Goal: Information Seeking & Learning: Check status

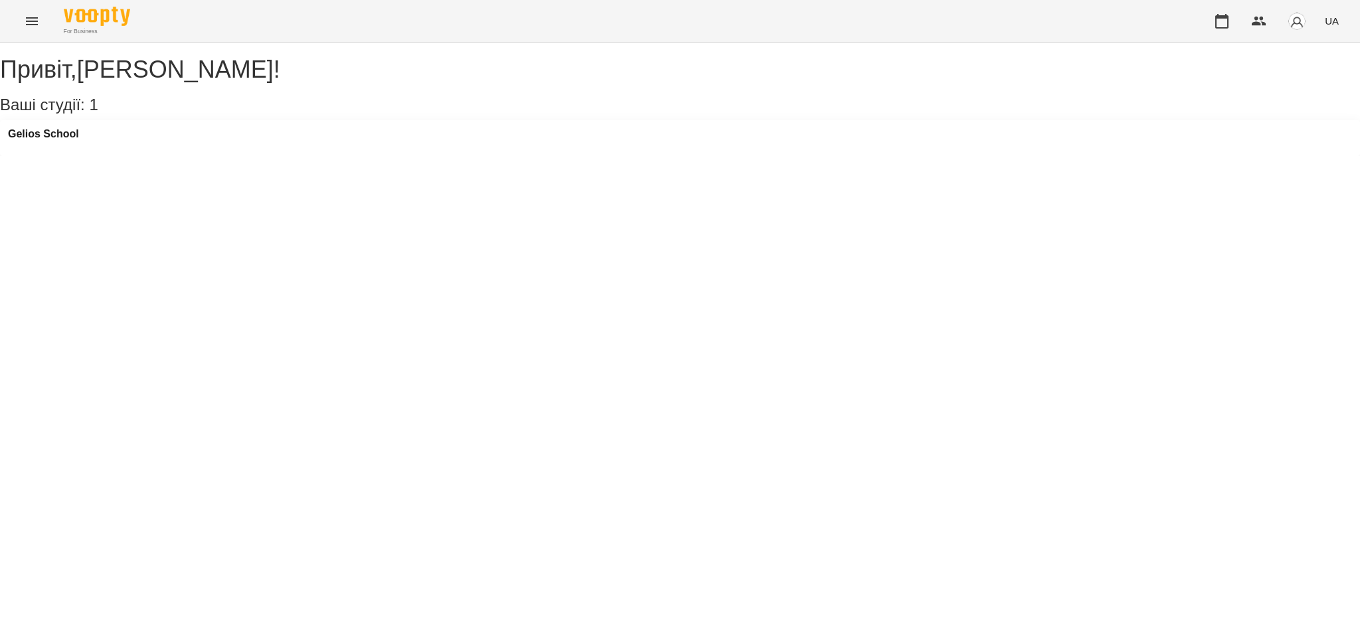
click at [28, 31] on button "Menu" at bounding box center [32, 21] width 32 height 32
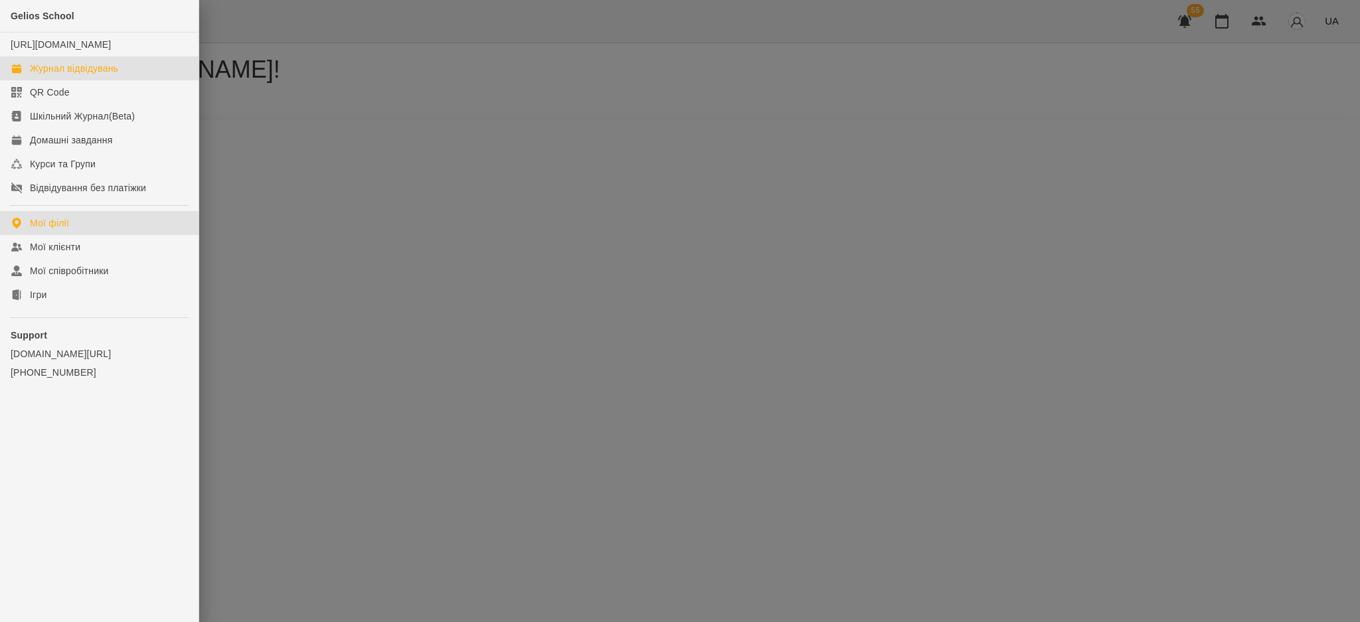
click at [72, 75] on div "Журнал відвідувань" at bounding box center [74, 68] width 88 height 13
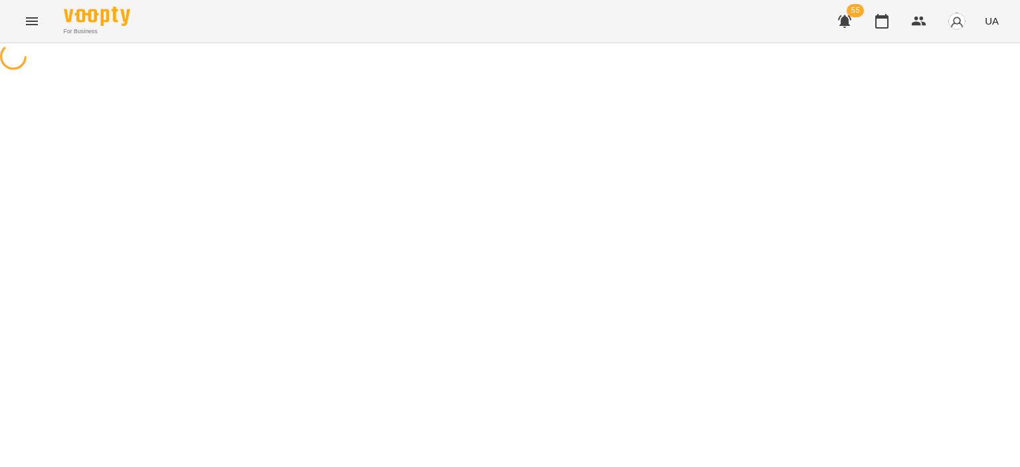
drag, startPoint x: 1338, startPoint y: 0, endPoint x: 520, endPoint y: 33, distance: 818.2
click at [520, 33] on div "For Business 55 UA" at bounding box center [510, 21] width 1020 height 43
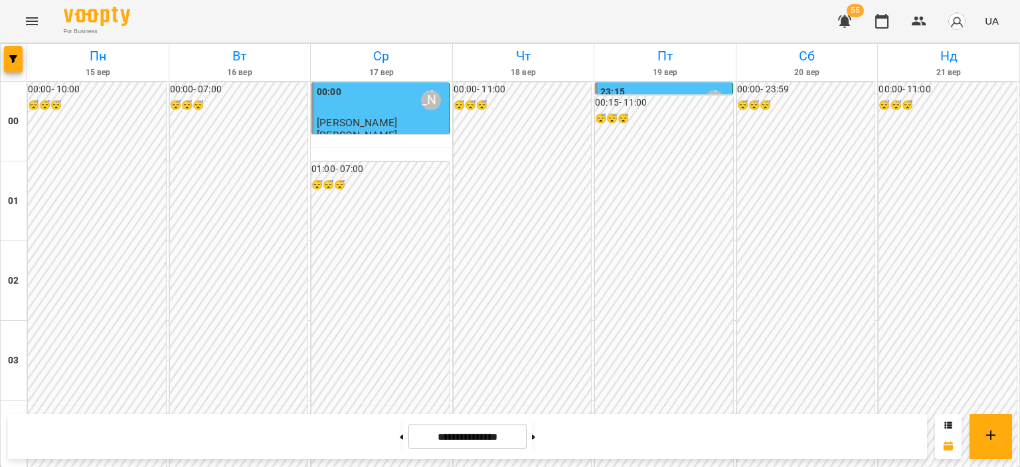
scroll to position [996, 0]
click at [535, 442] on button at bounding box center [533, 436] width 3 height 29
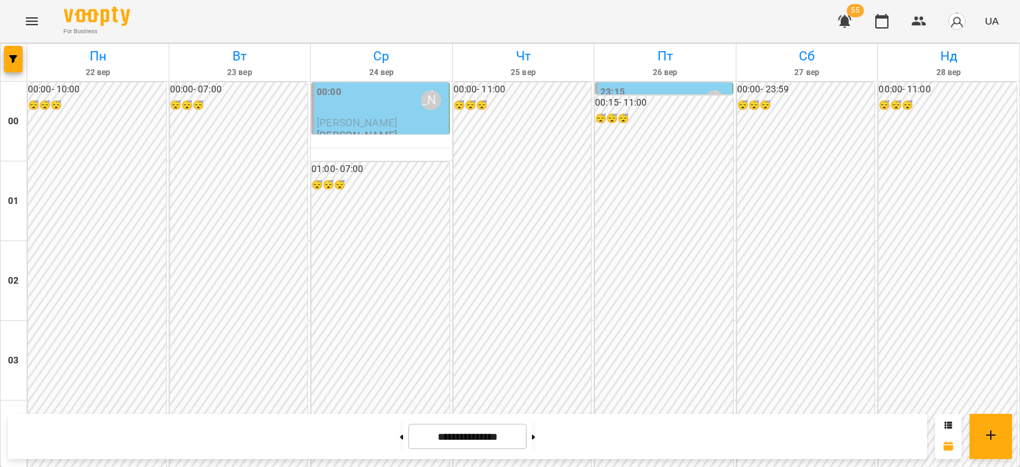
scroll to position [1129, 0]
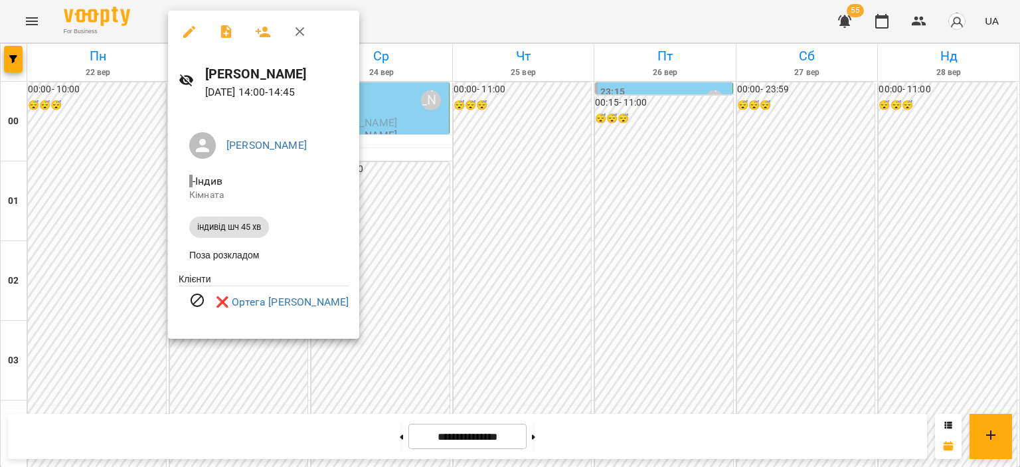
click at [304, 29] on icon "button" at bounding box center [300, 32] width 16 height 16
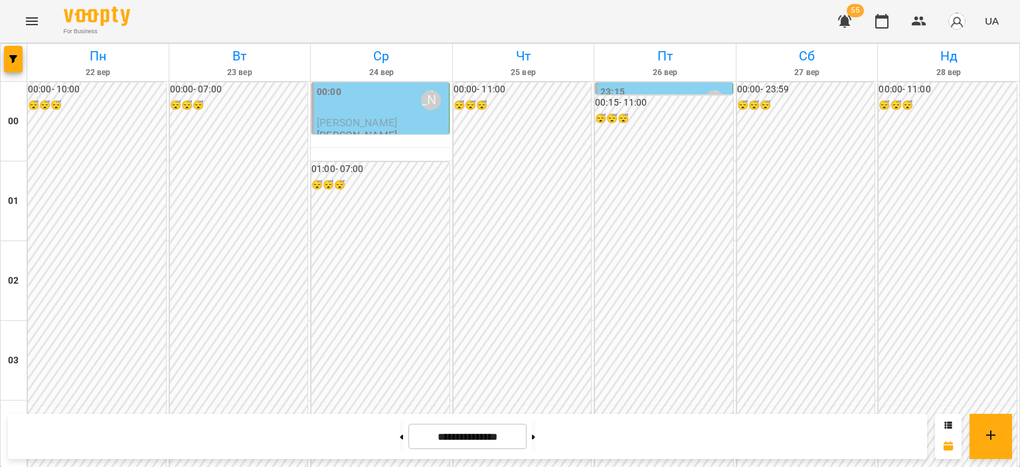
scroll to position [863, 0]
click at [400, 430] on button at bounding box center [401, 436] width 3 height 29
type input "**********"
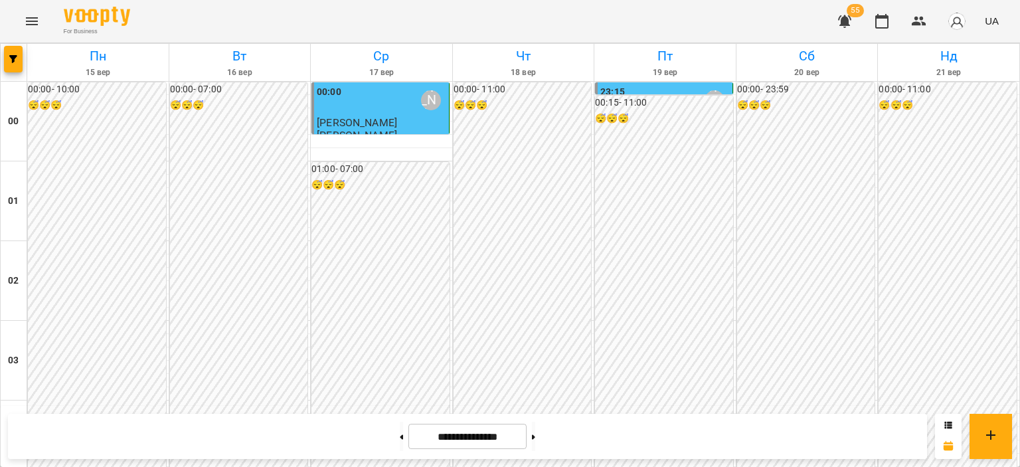
scroll to position [1063, 0]
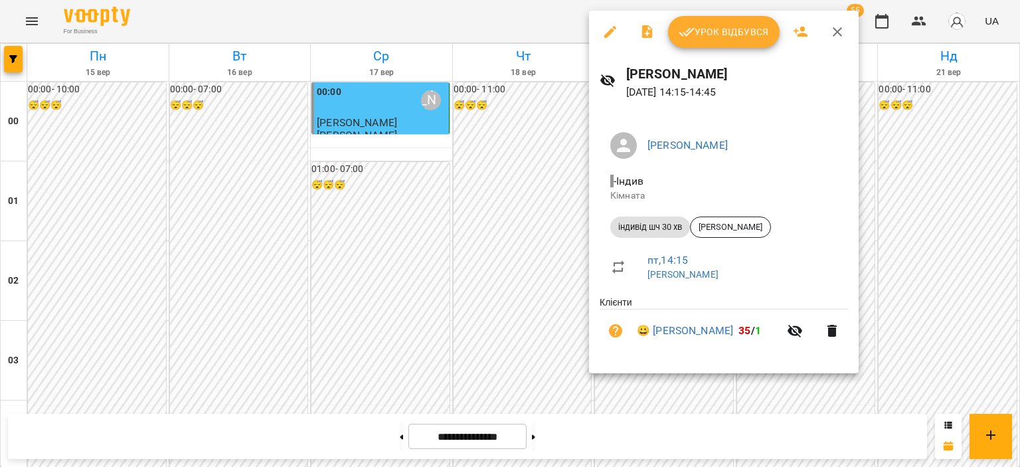
click at [835, 34] on icon "button" at bounding box center [837, 31] width 9 height 9
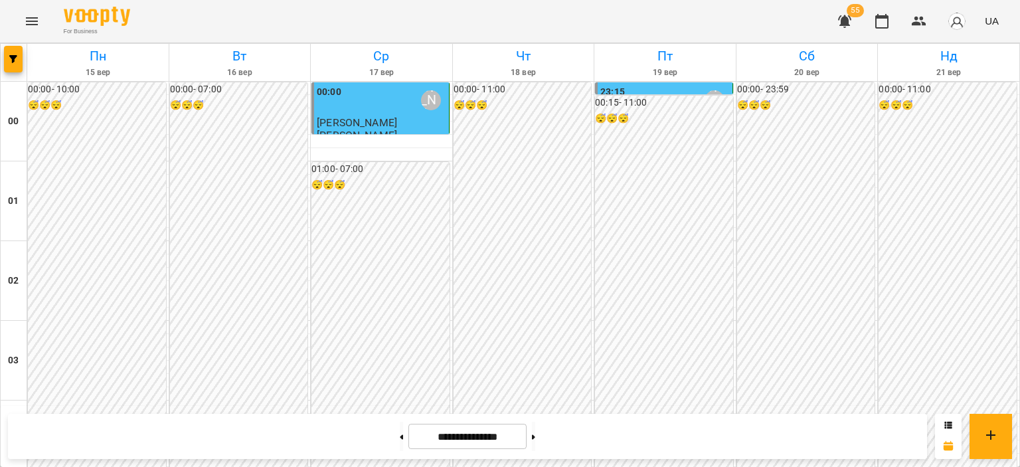
scroll to position [1328, 0]
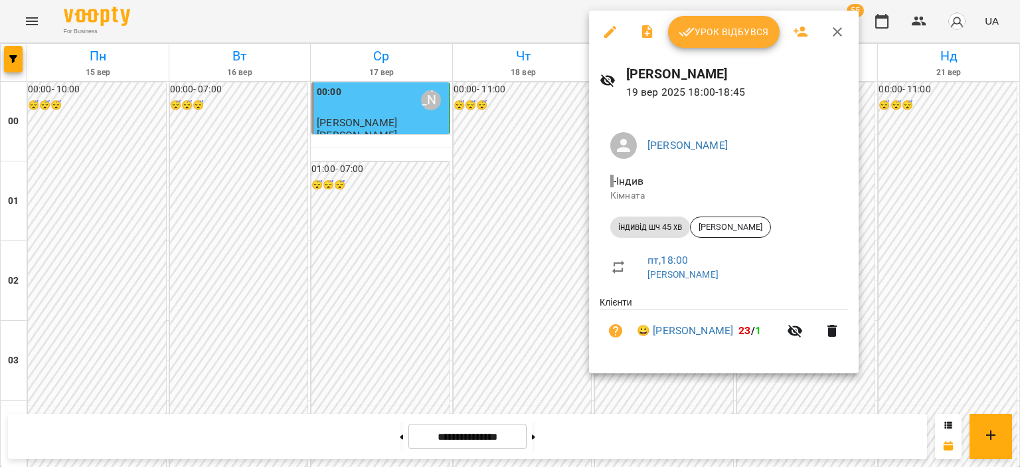
click at [839, 32] on icon "button" at bounding box center [838, 32] width 16 height 16
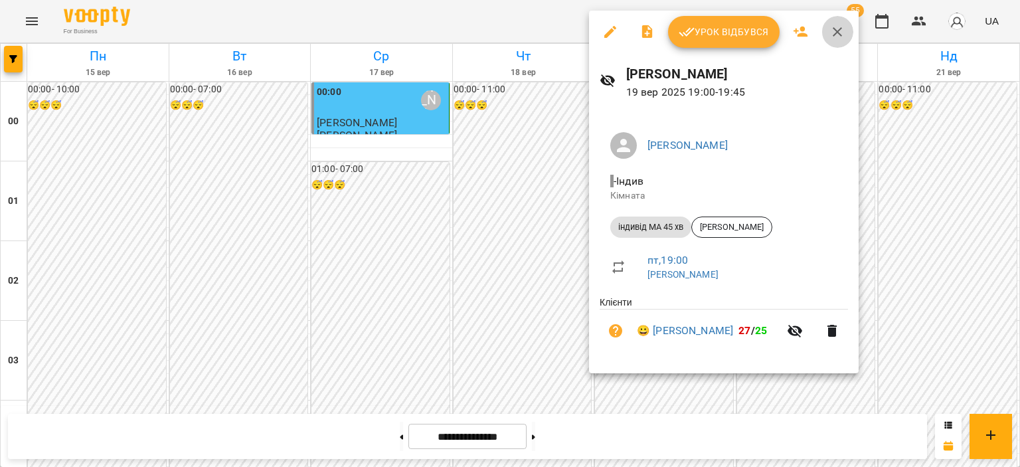
click at [842, 32] on icon "button" at bounding box center [838, 32] width 16 height 16
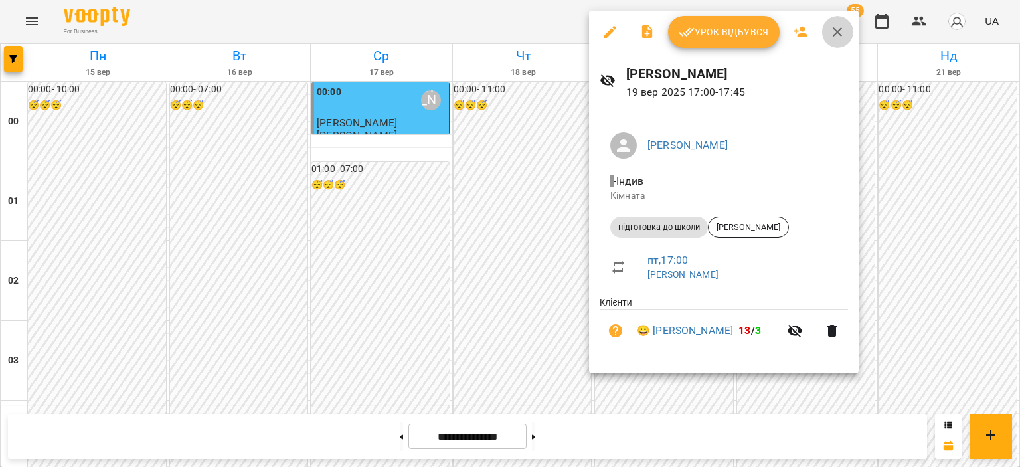
click at [836, 29] on icon "button" at bounding box center [838, 32] width 16 height 16
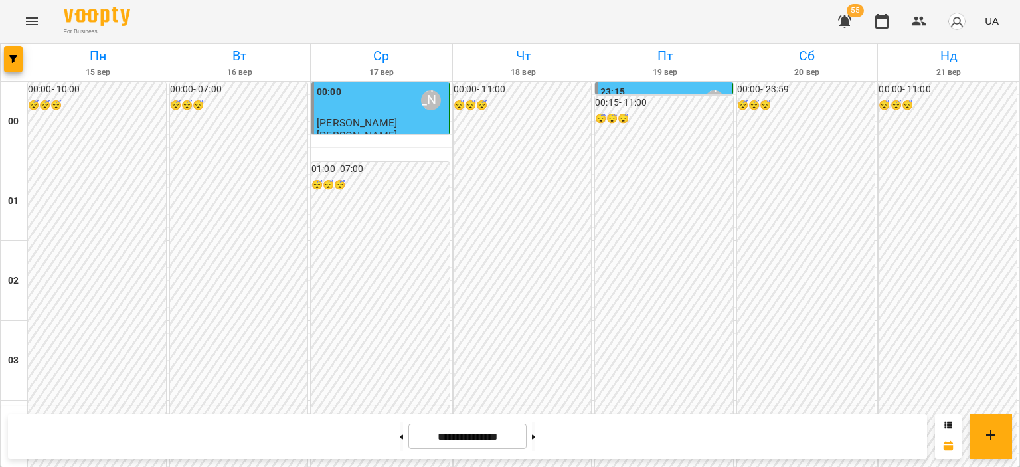
scroll to position [1063, 0]
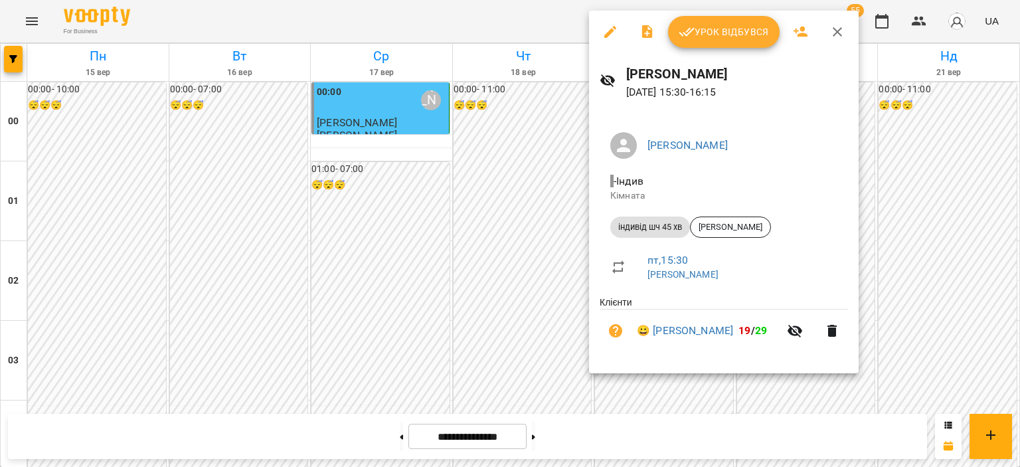
click at [834, 28] on icon "button" at bounding box center [838, 32] width 16 height 16
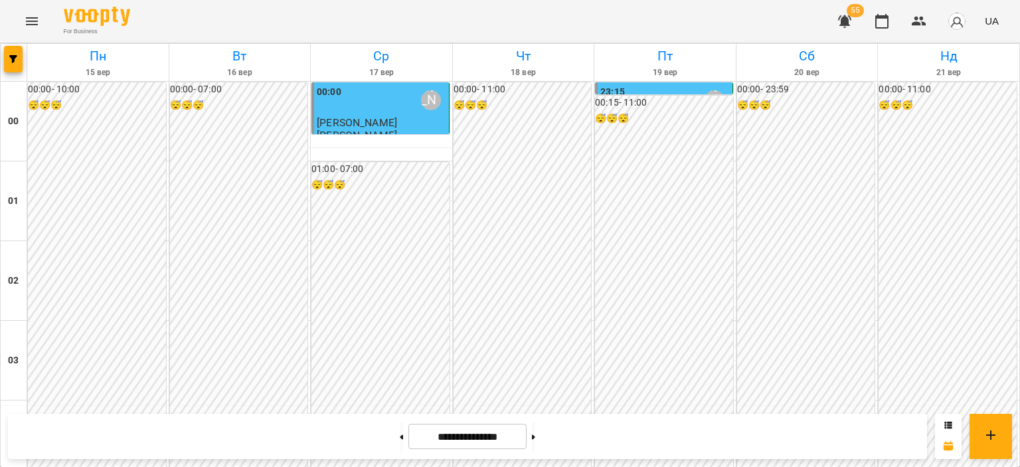
scroll to position [996, 0]
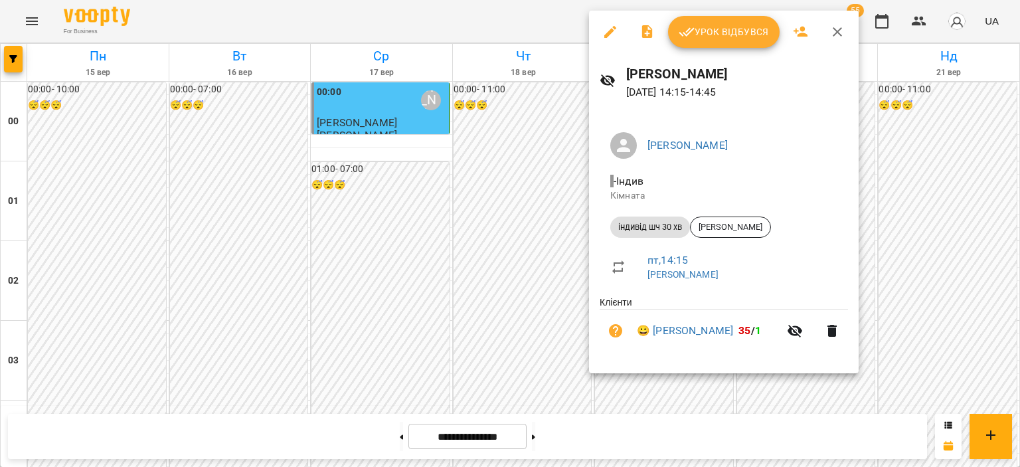
click at [830, 25] on icon "button" at bounding box center [838, 32] width 16 height 16
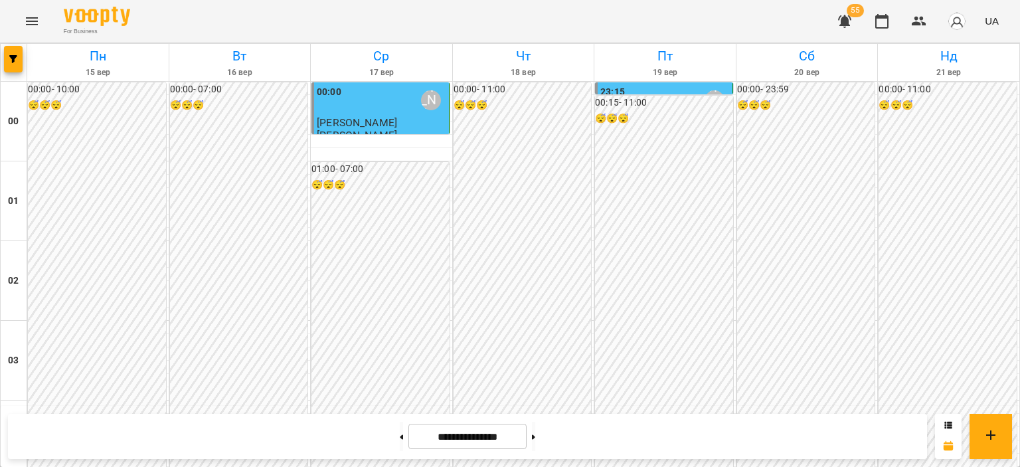
scroll to position [1196, 0]
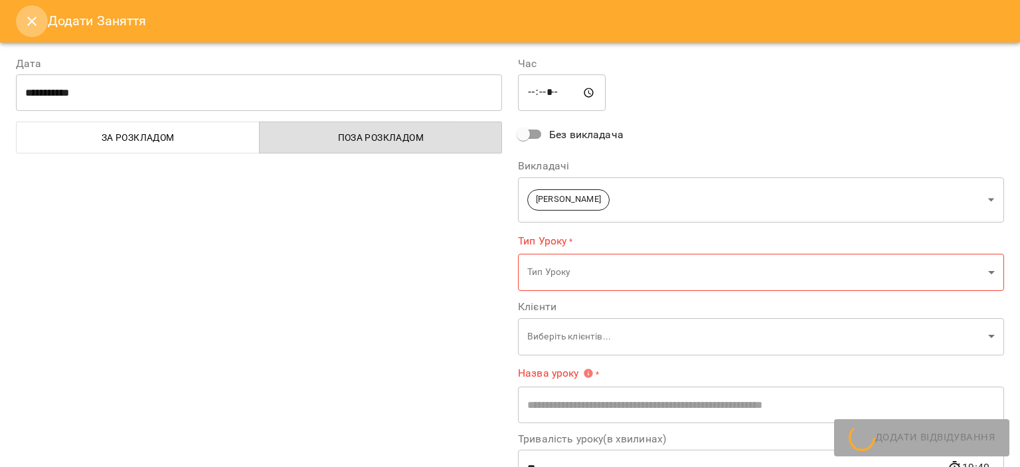
click at [27, 19] on icon "Close" at bounding box center [32, 21] width 16 height 16
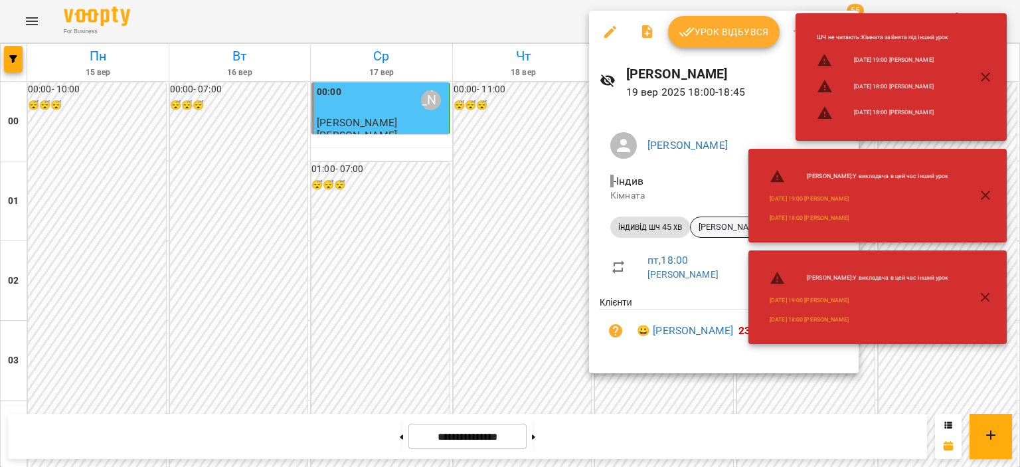
click at [712, 237] on div "[PERSON_NAME]" at bounding box center [730, 227] width 81 height 21
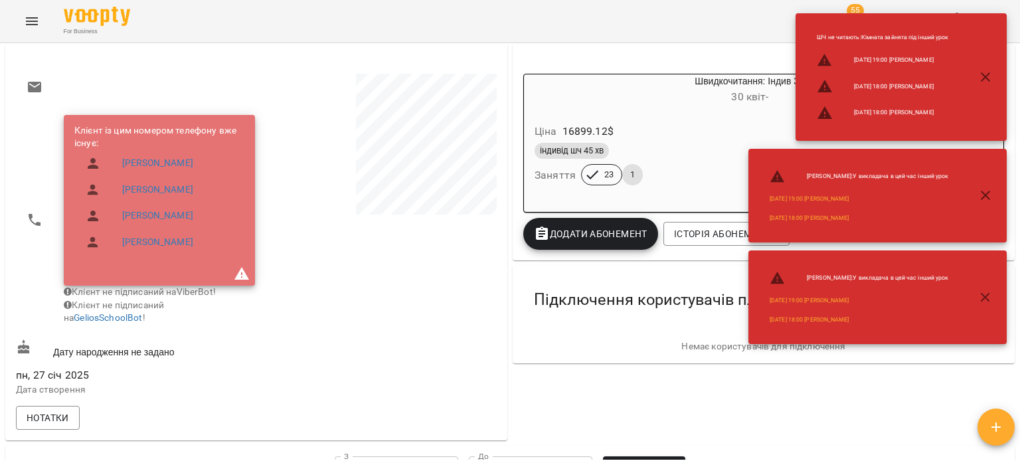
scroll to position [332, 0]
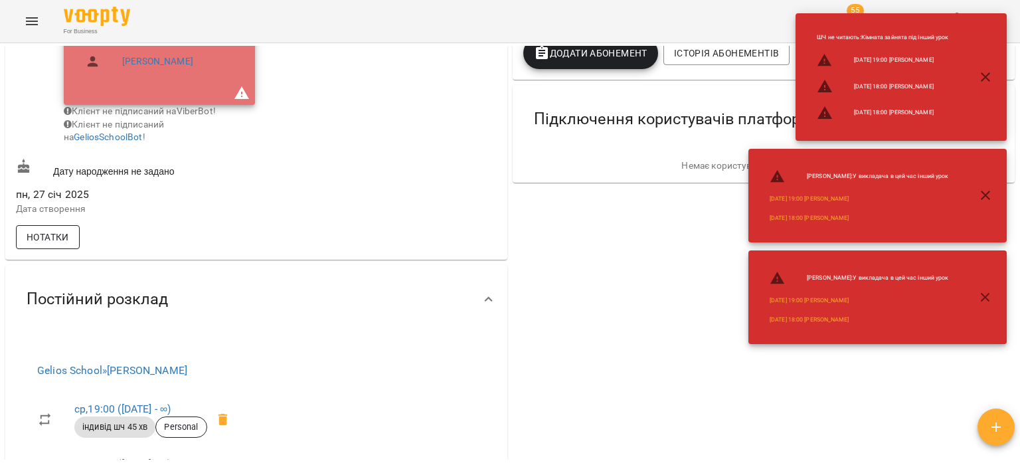
click at [31, 245] on span "Нотатки" at bounding box center [48, 237] width 43 height 16
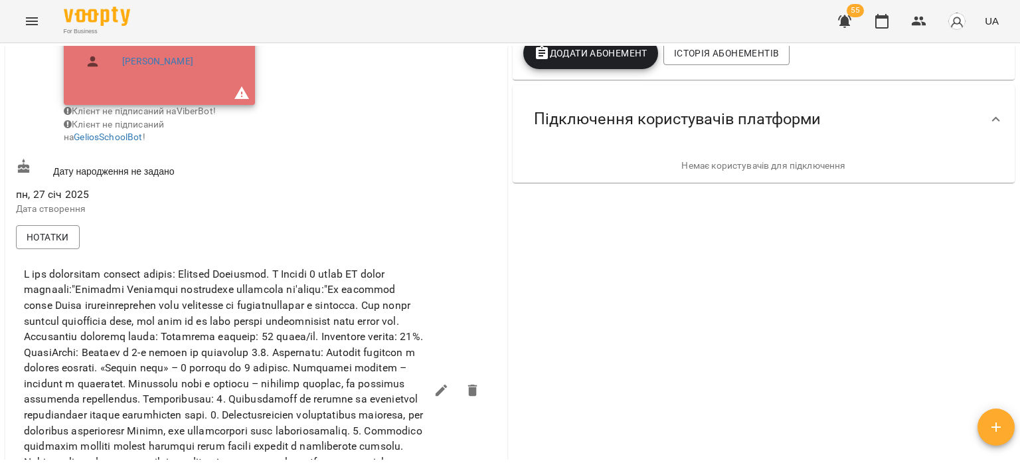
scroll to position [0, 0]
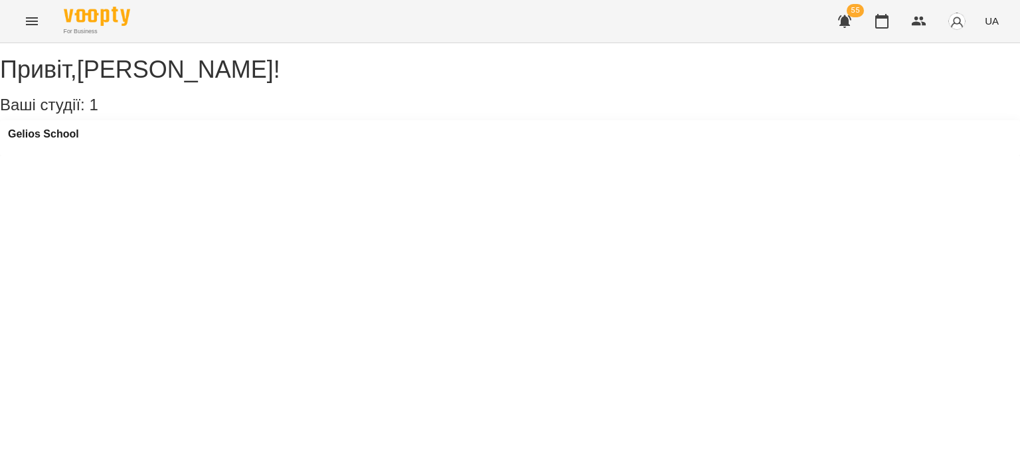
click at [34, 37] on div "For Business 55 UA" at bounding box center [510, 21] width 1020 height 43
click at [32, 35] on button "Menu" at bounding box center [32, 21] width 32 height 32
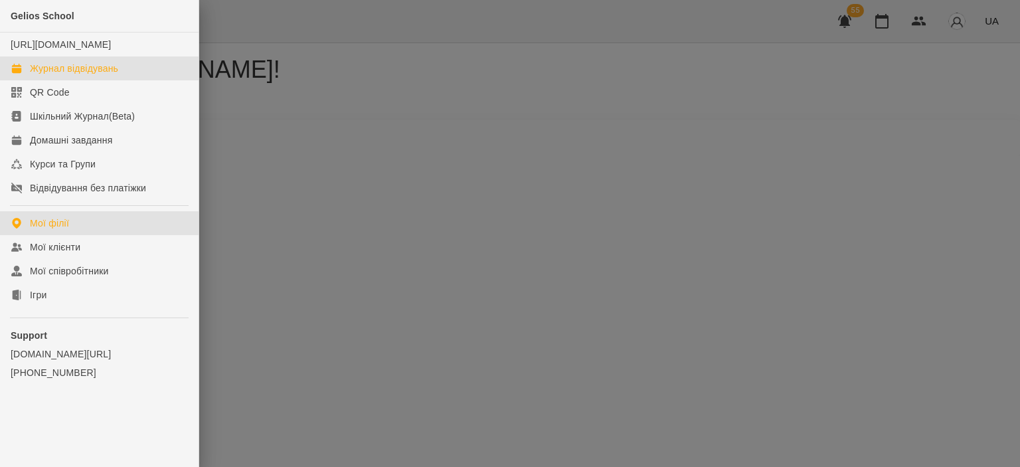
click at [53, 75] on div "Журнал відвідувань" at bounding box center [74, 68] width 88 height 13
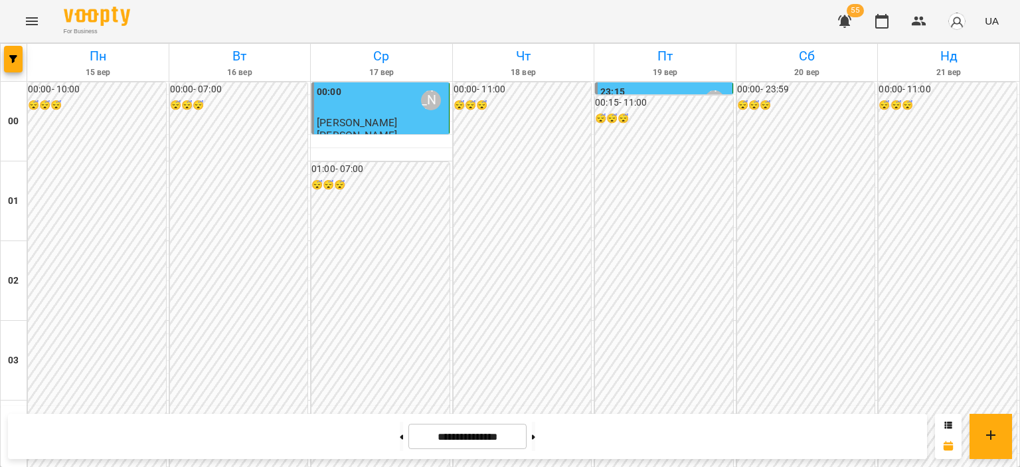
scroll to position [657, 0]
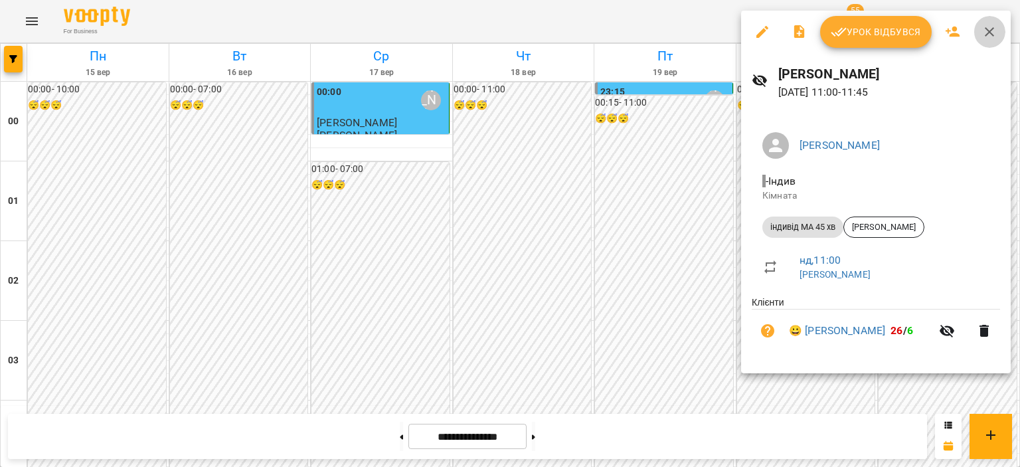
click at [978, 33] on button "button" at bounding box center [990, 32] width 32 height 32
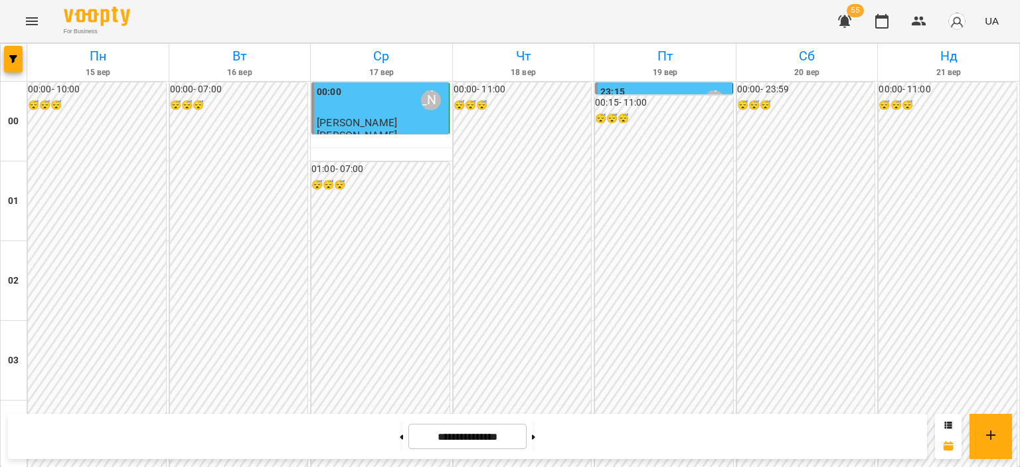
scroll to position [989, 0]
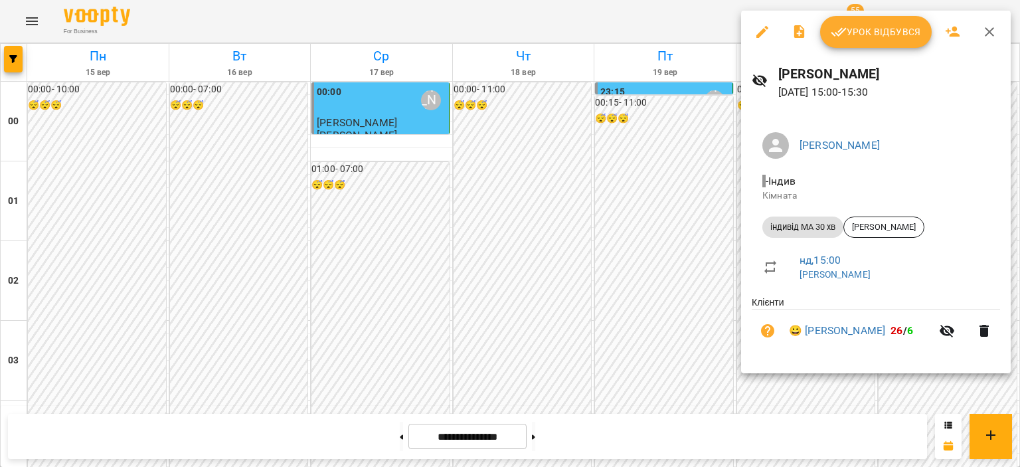
click at [992, 28] on icon "button" at bounding box center [989, 31] width 9 height 9
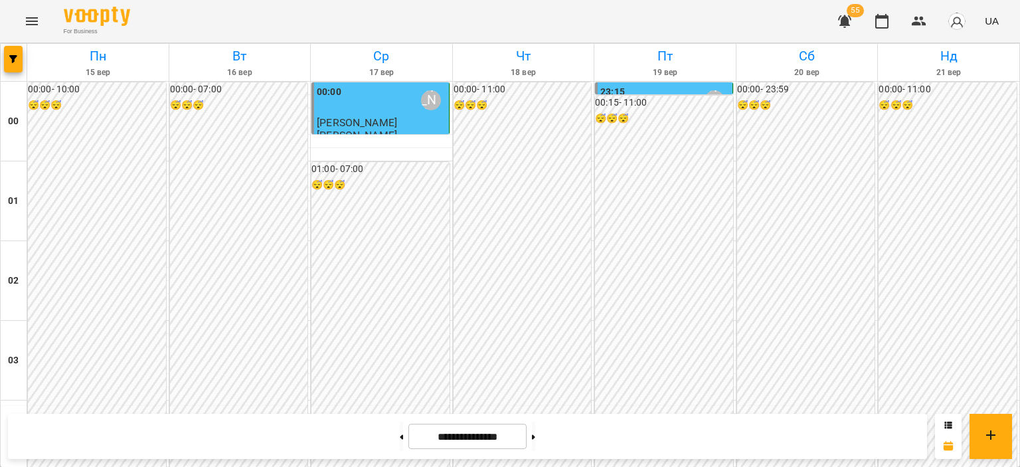
scroll to position [856, 0]
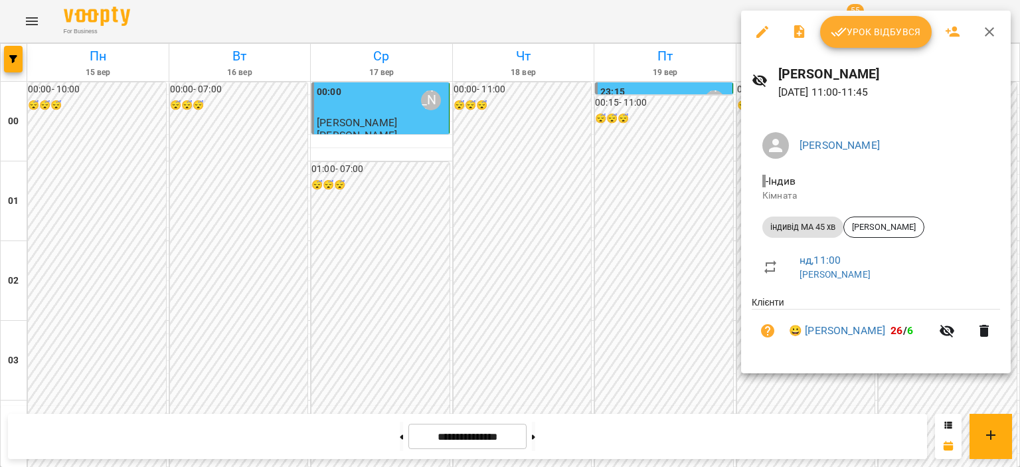
click at [988, 39] on icon "button" at bounding box center [990, 32] width 16 height 16
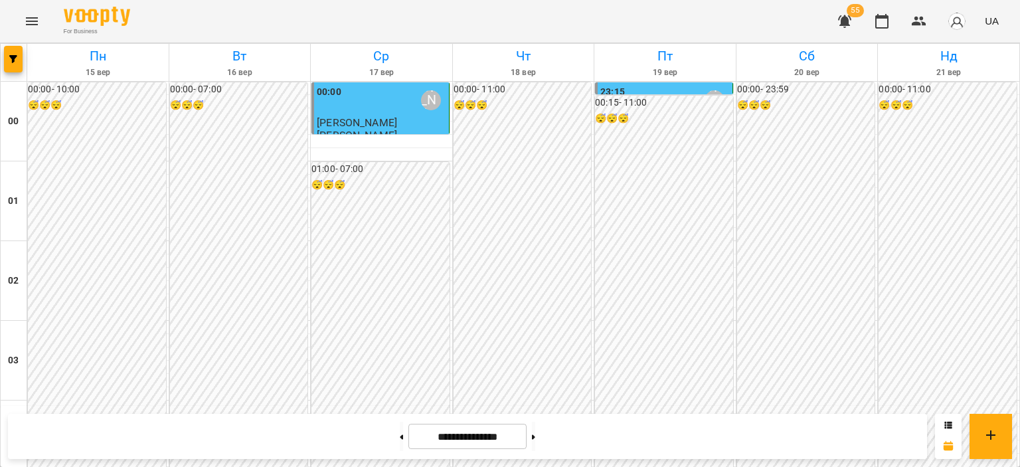
scroll to position [1188, 0]
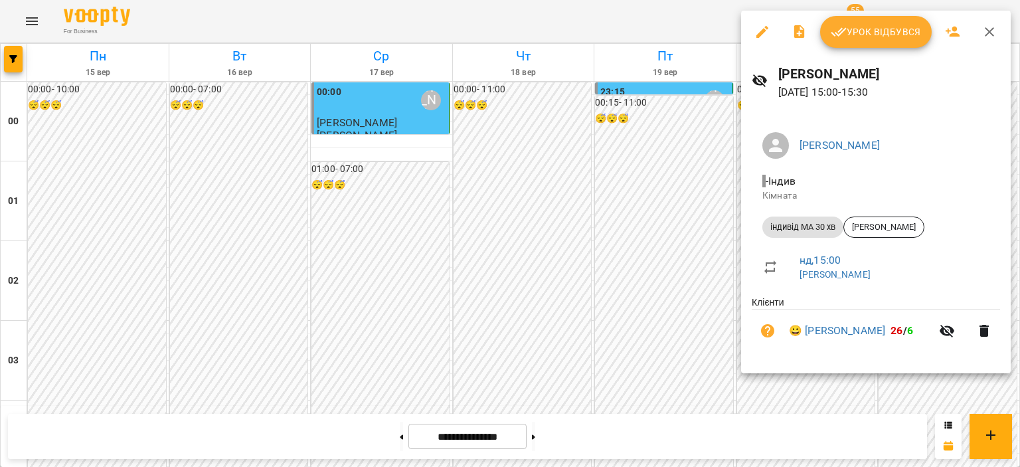
click at [988, 33] on icon "button" at bounding box center [989, 31] width 9 height 9
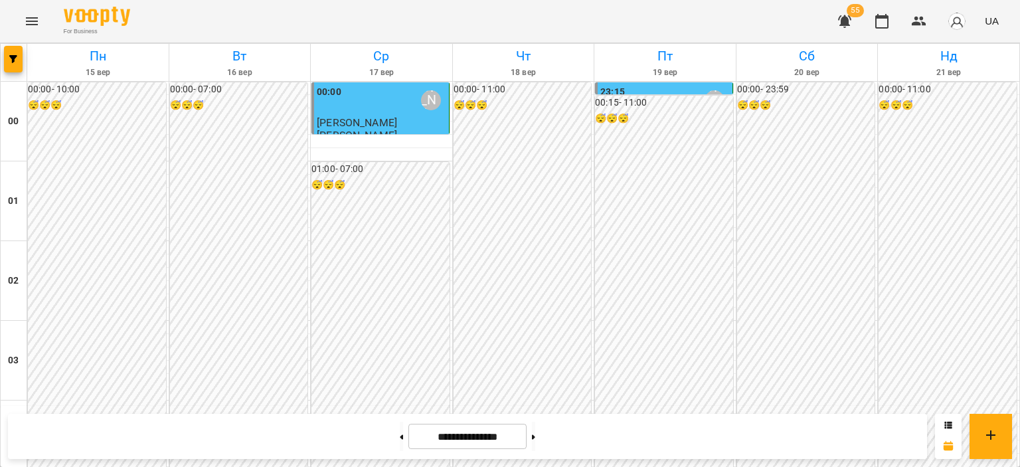
scroll to position [1122, 0]
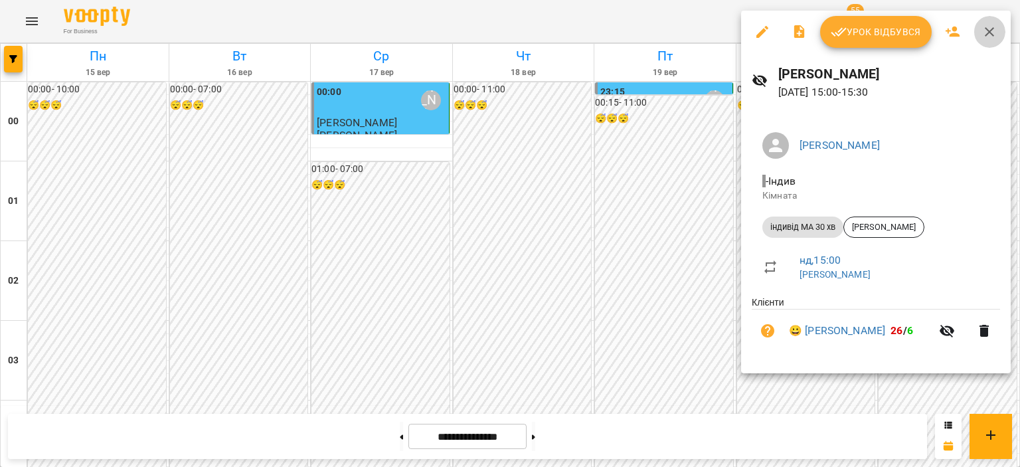
click at [986, 29] on icon "button" at bounding box center [989, 31] width 9 height 9
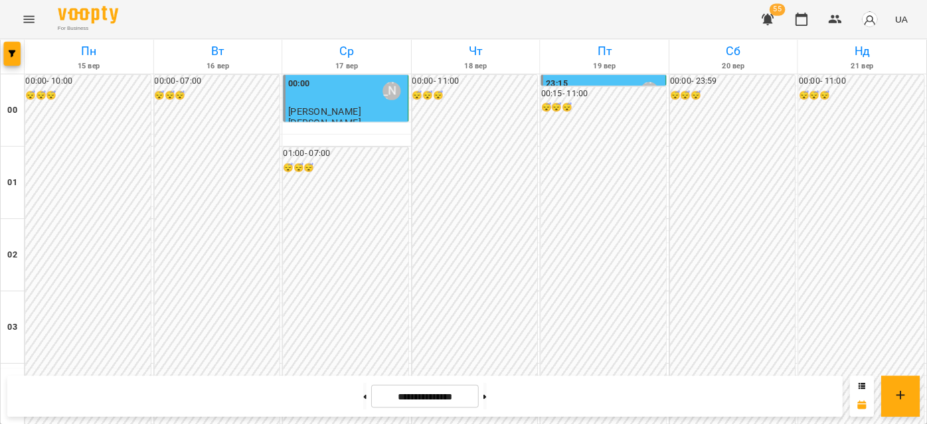
scroll to position [1321, 0]
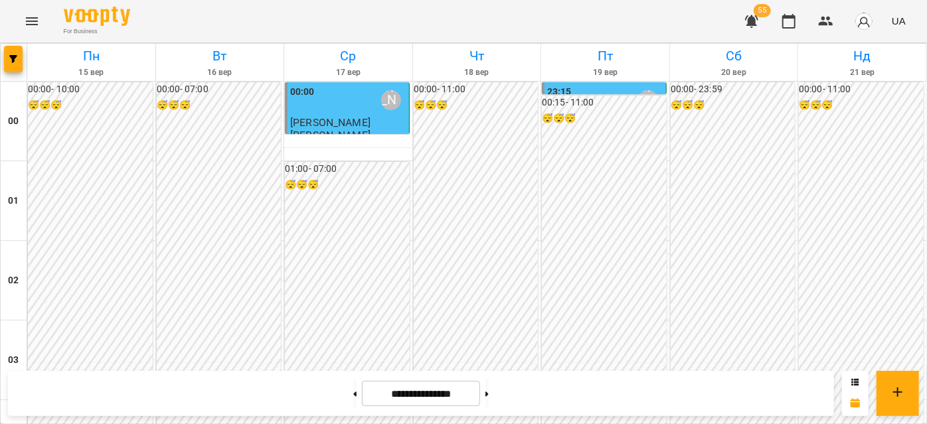
drag, startPoint x: 990, startPoint y: 2, endPoint x: 425, endPoint y: 17, distance: 564.7
click at [425, 17] on div "For Business 55 UA" at bounding box center [463, 21] width 927 height 43
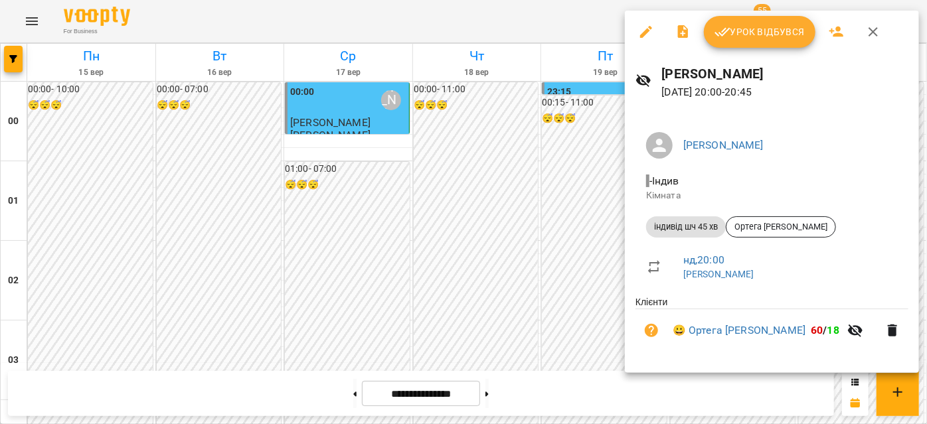
click at [875, 25] on icon "button" at bounding box center [873, 32] width 16 height 16
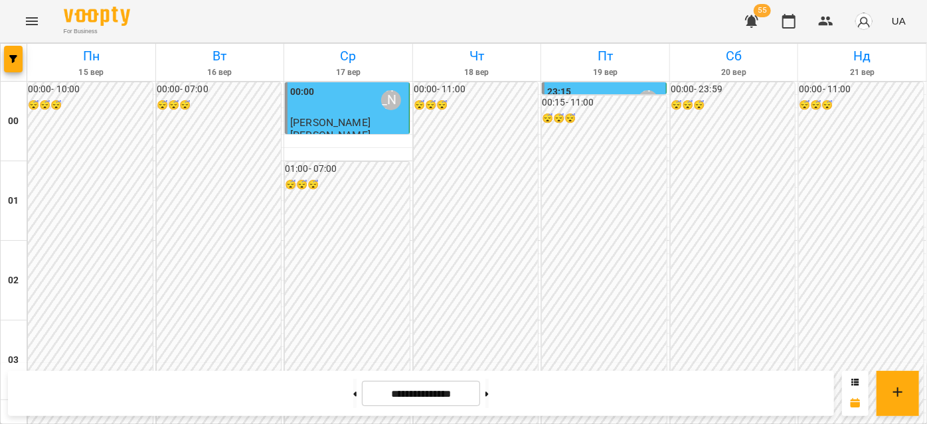
scroll to position [784, 0]
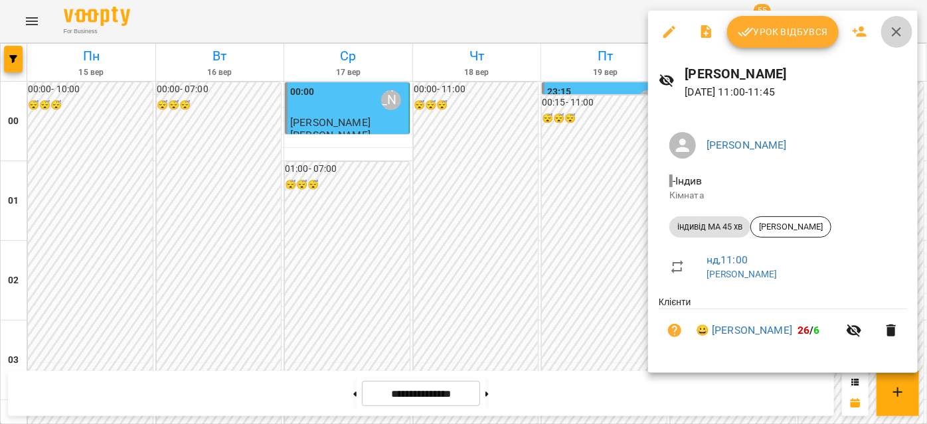
click at [889, 29] on icon "button" at bounding box center [897, 32] width 16 height 16
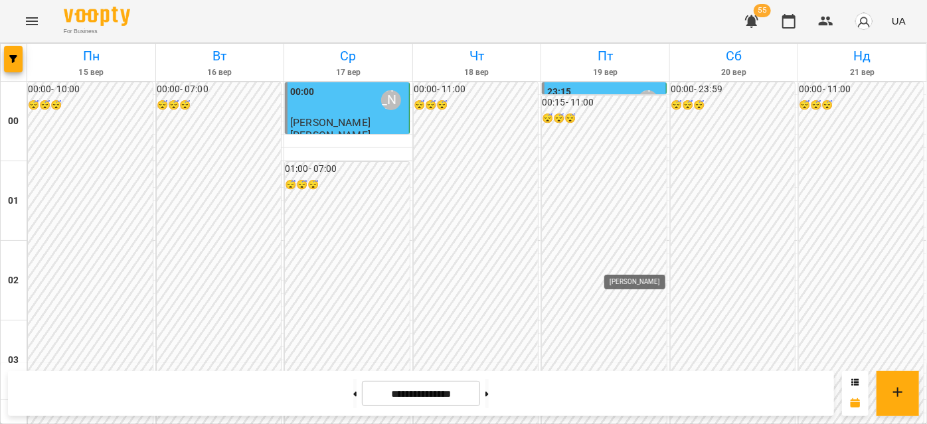
scroll to position [1025, 0]
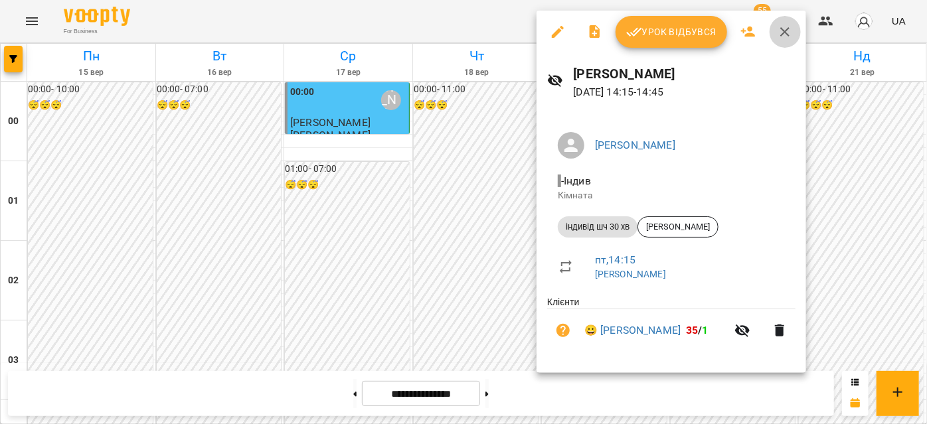
click at [777, 31] on icon "button" at bounding box center [785, 32] width 16 height 16
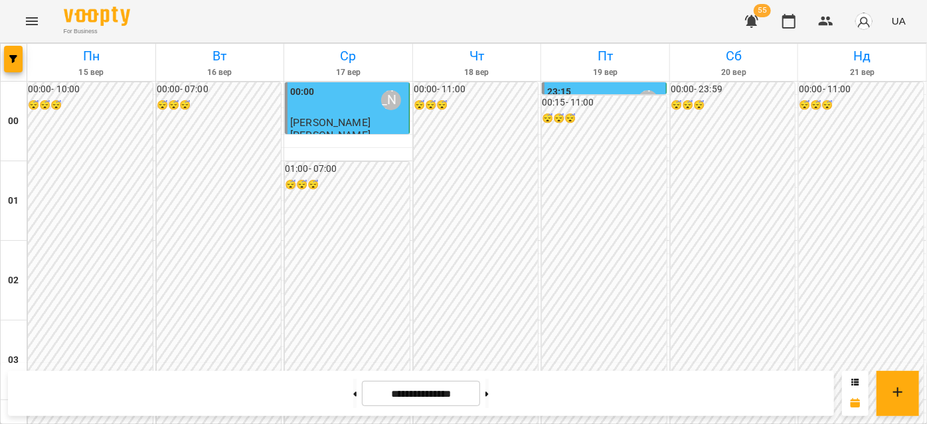
scroll to position [1146, 0]
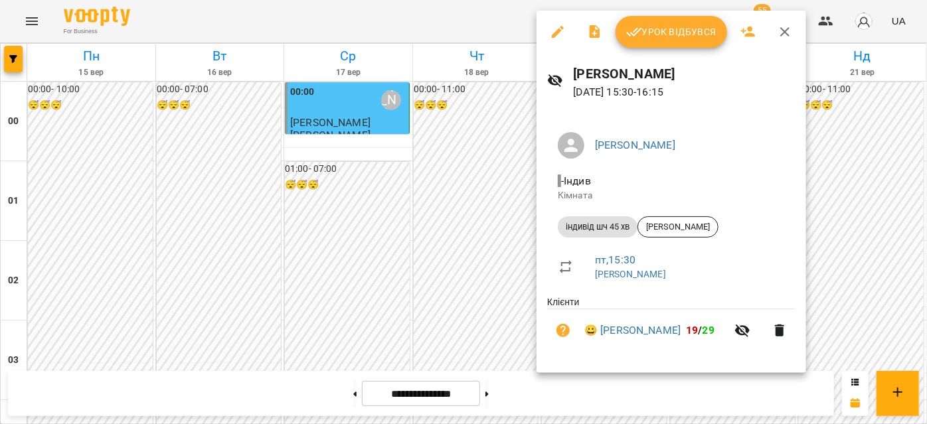
click at [786, 35] on icon "button" at bounding box center [784, 31] width 9 height 9
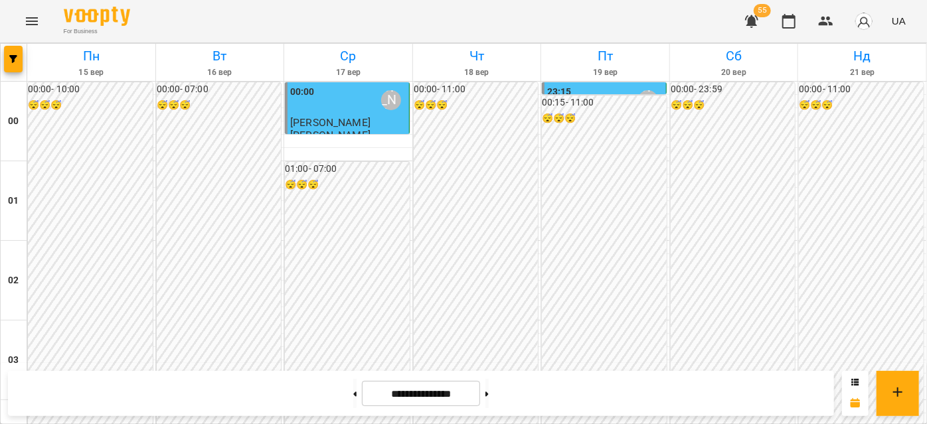
scroll to position [1206, 0]
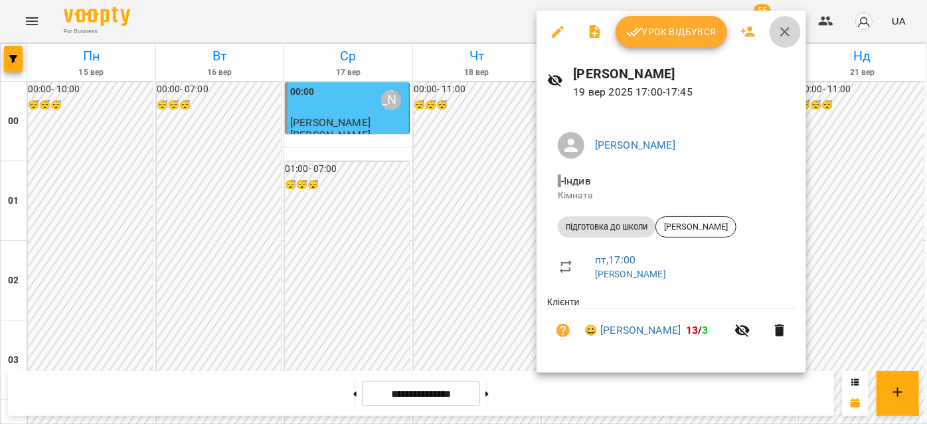
click at [780, 29] on icon "button" at bounding box center [785, 32] width 16 height 16
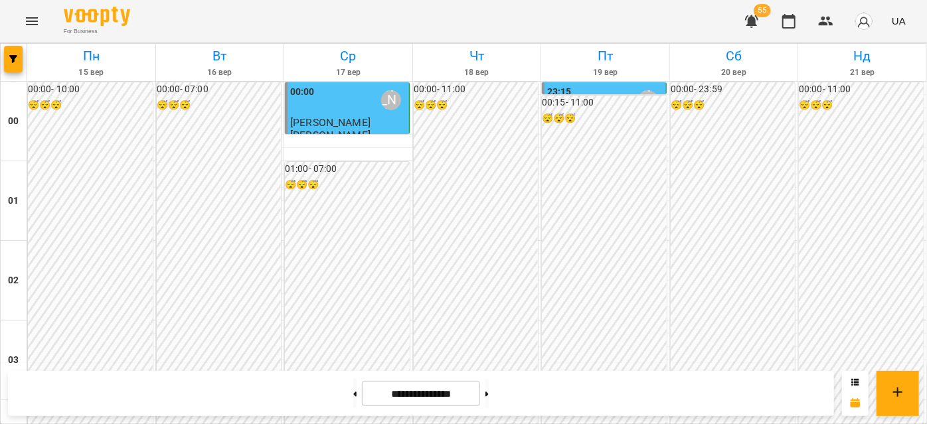
scroll to position [1327, 0]
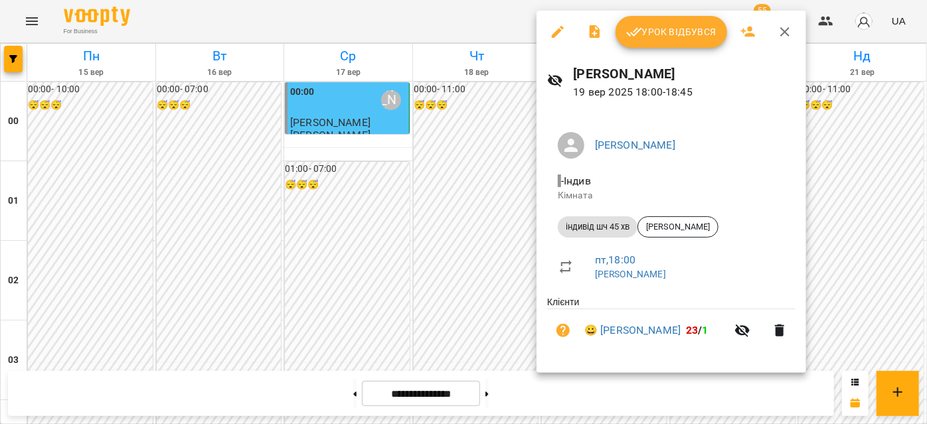
click at [792, 28] on icon "button" at bounding box center [785, 32] width 16 height 16
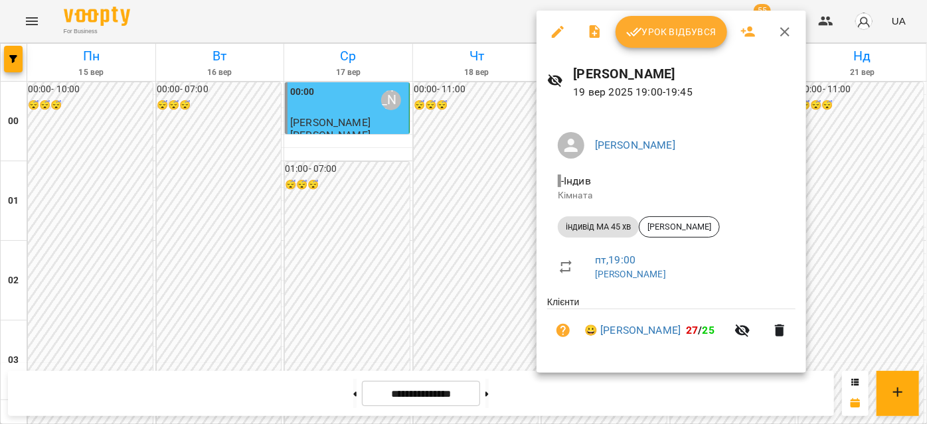
click at [786, 35] on icon "button" at bounding box center [785, 32] width 16 height 16
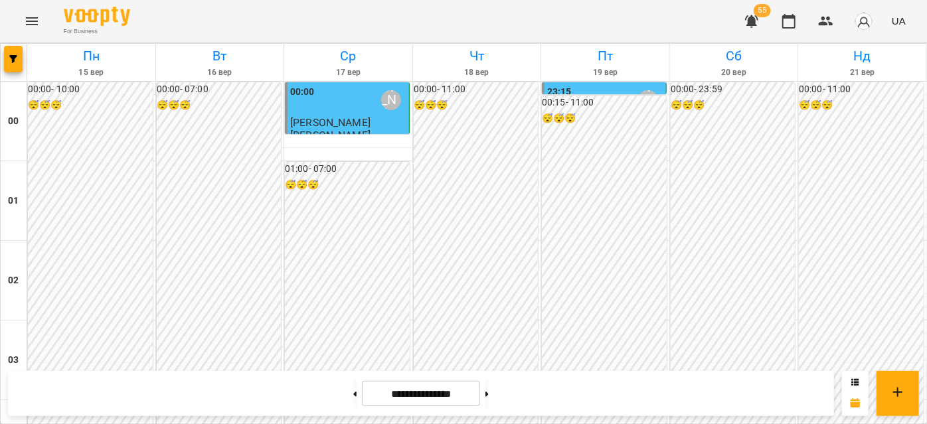
scroll to position [1026, 0]
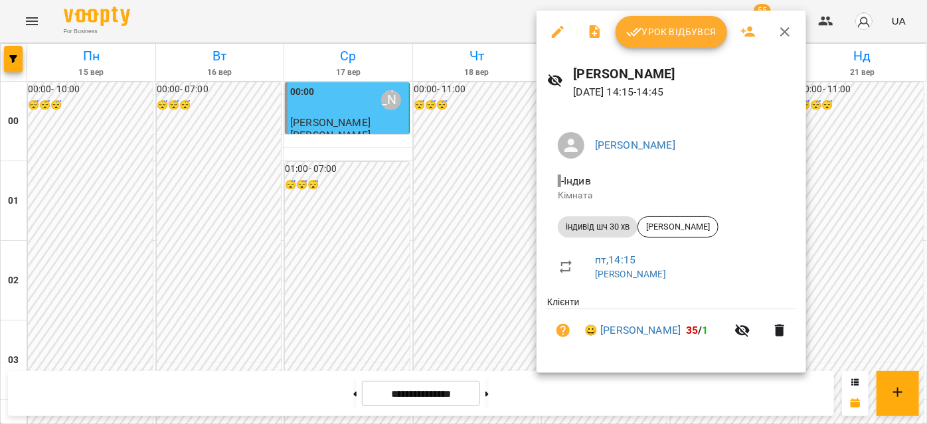
click at [786, 28] on icon "button" at bounding box center [784, 31] width 9 height 9
